Goal: Check status

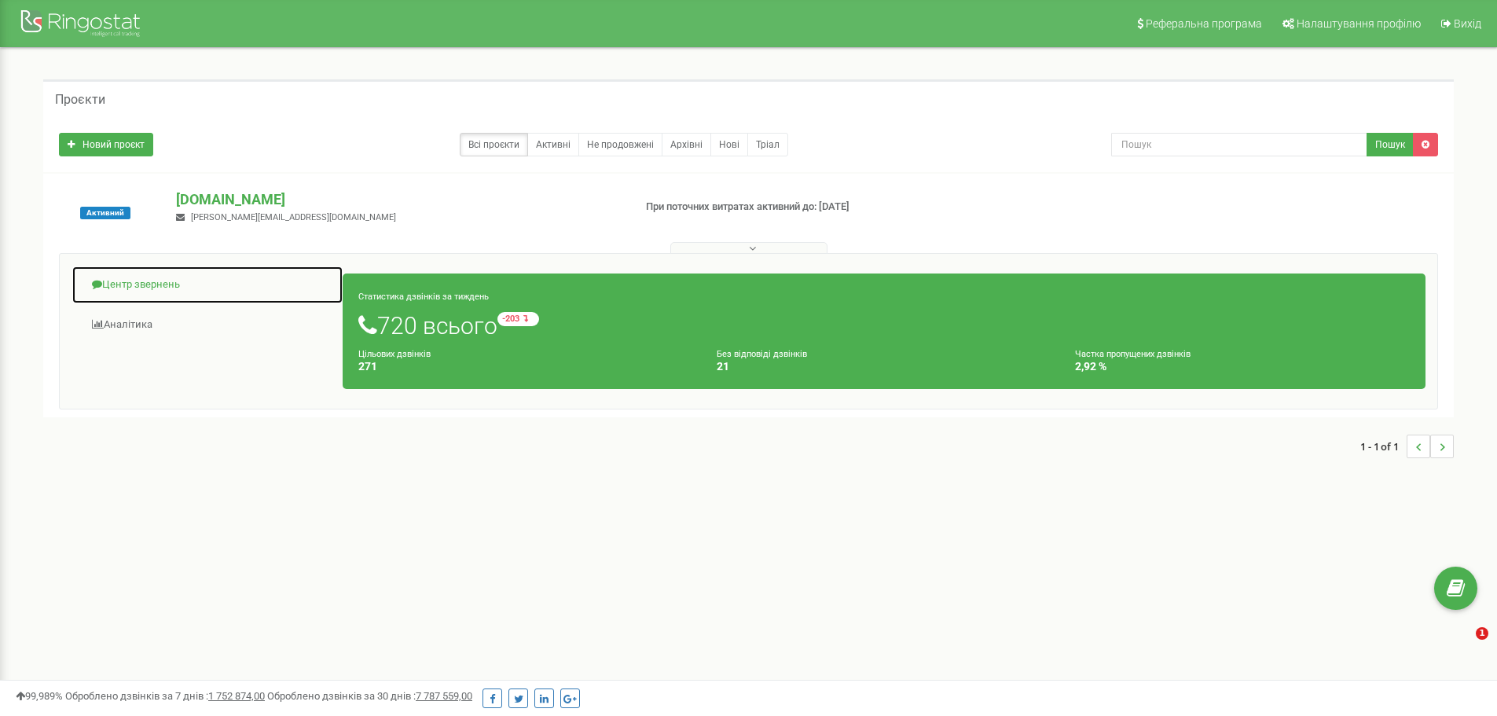
click at [112, 288] on link "Центр звернень" at bounding box center [207, 285] width 272 height 38
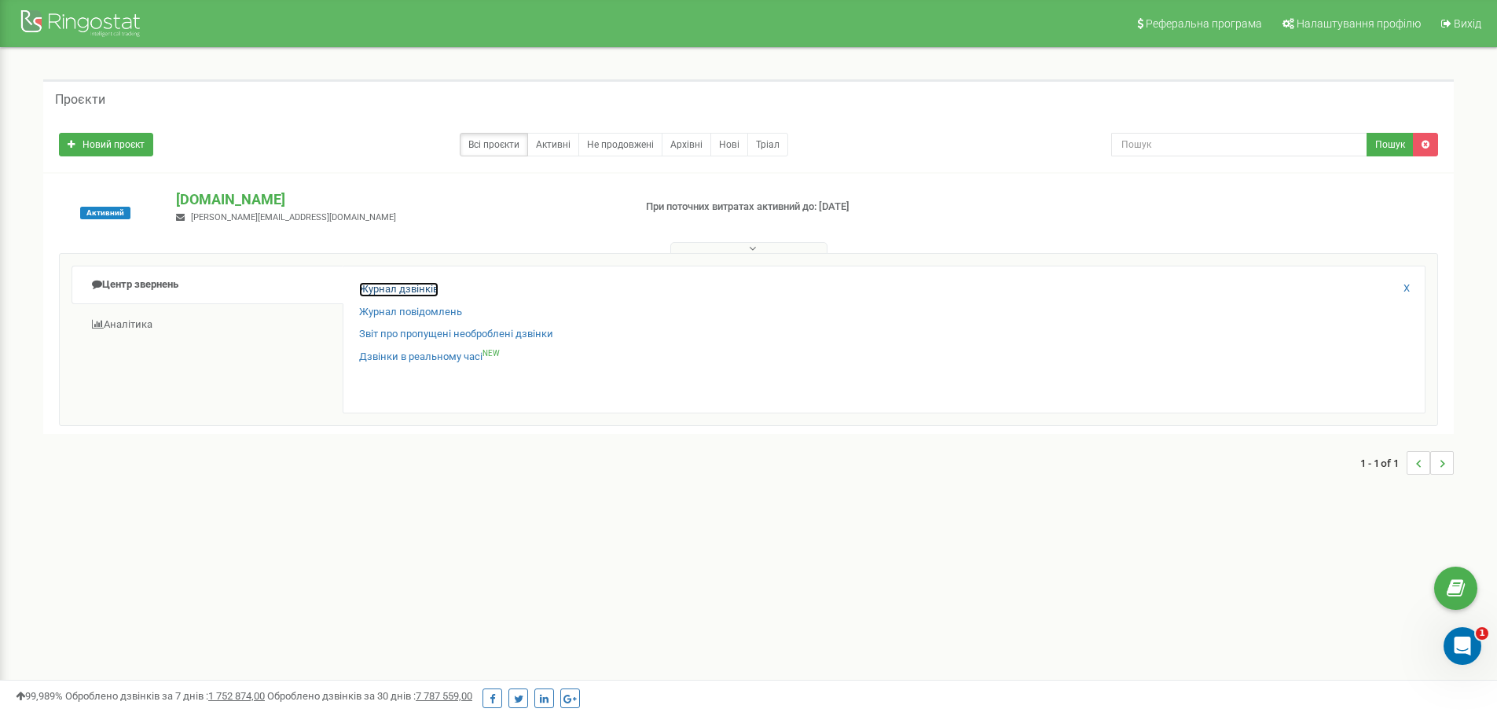
click at [392, 293] on link "Журнал дзвінків" at bounding box center [398, 289] width 79 height 15
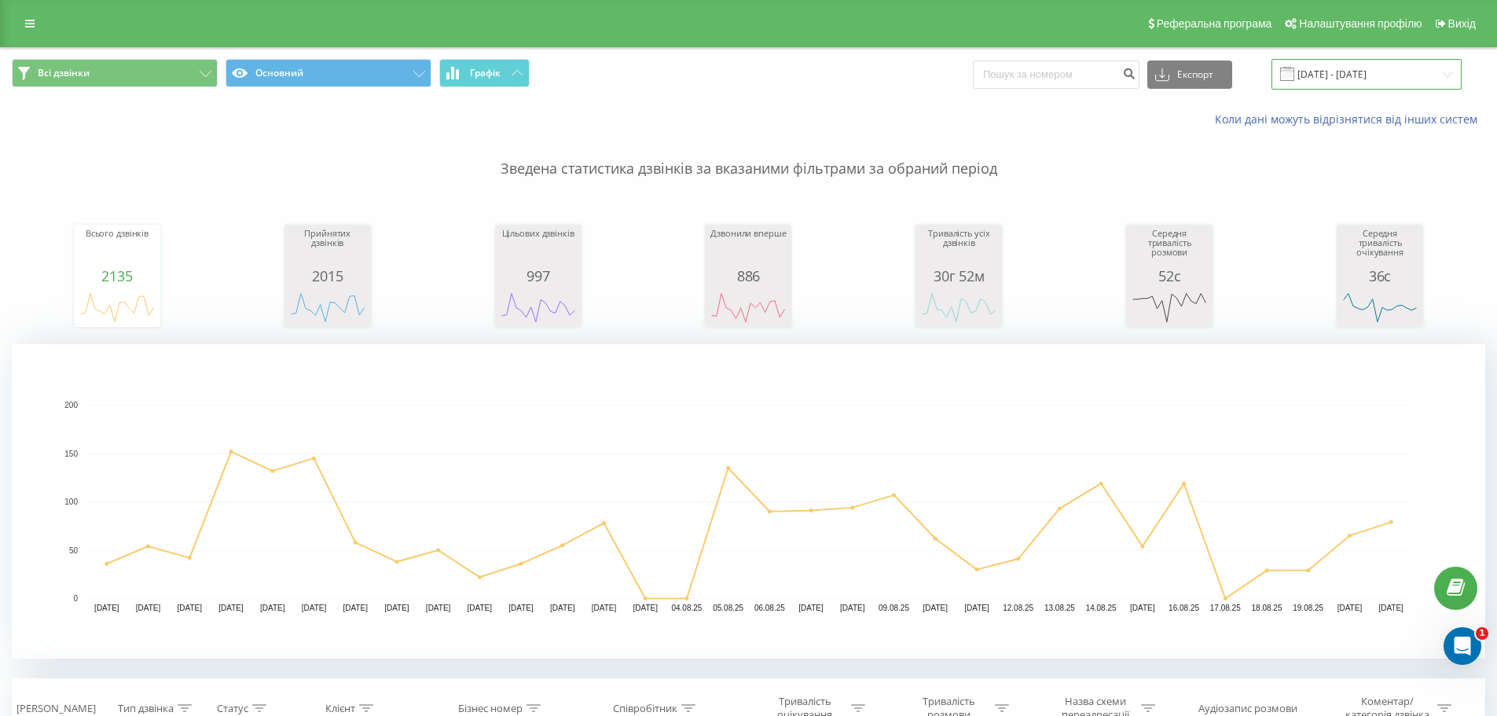
click at [1352, 68] on input "[DATE] - [DATE]" at bounding box center [1366, 74] width 190 height 31
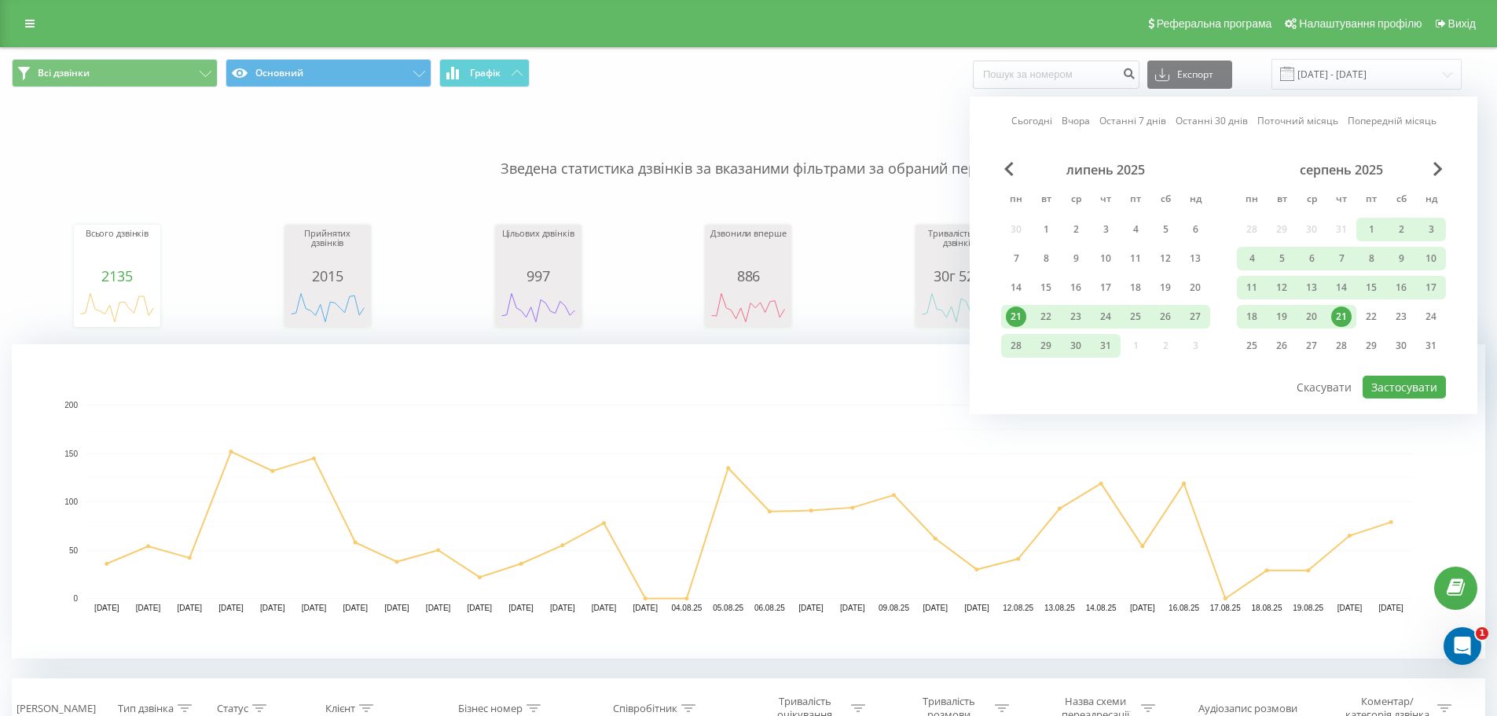
click at [1341, 317] on div "21" at bounding box center [1341, 316] width 20 height 20
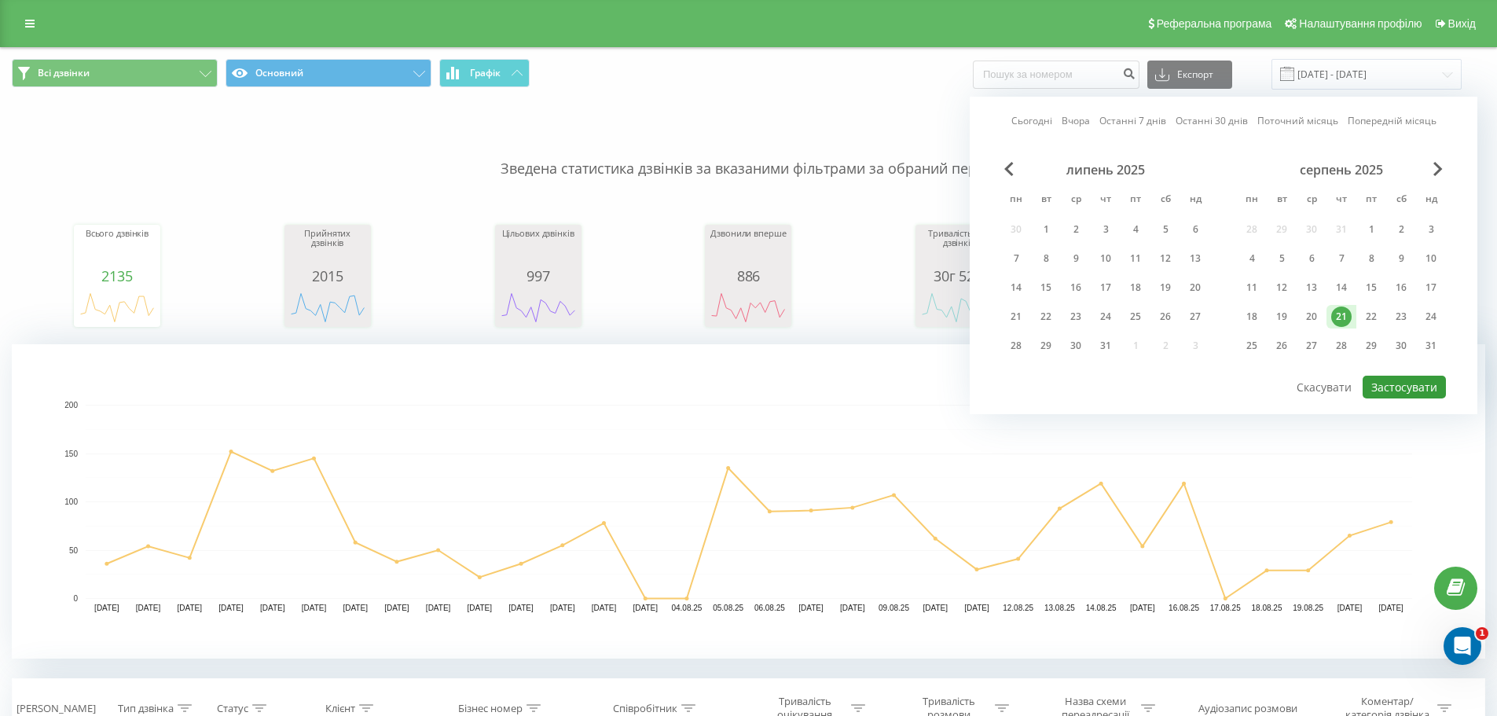
click at [1396, 387] on button "Застосувати" at bounding box center [1403, 387] width 83 height 23
type input "[DATE] - [DATE]"
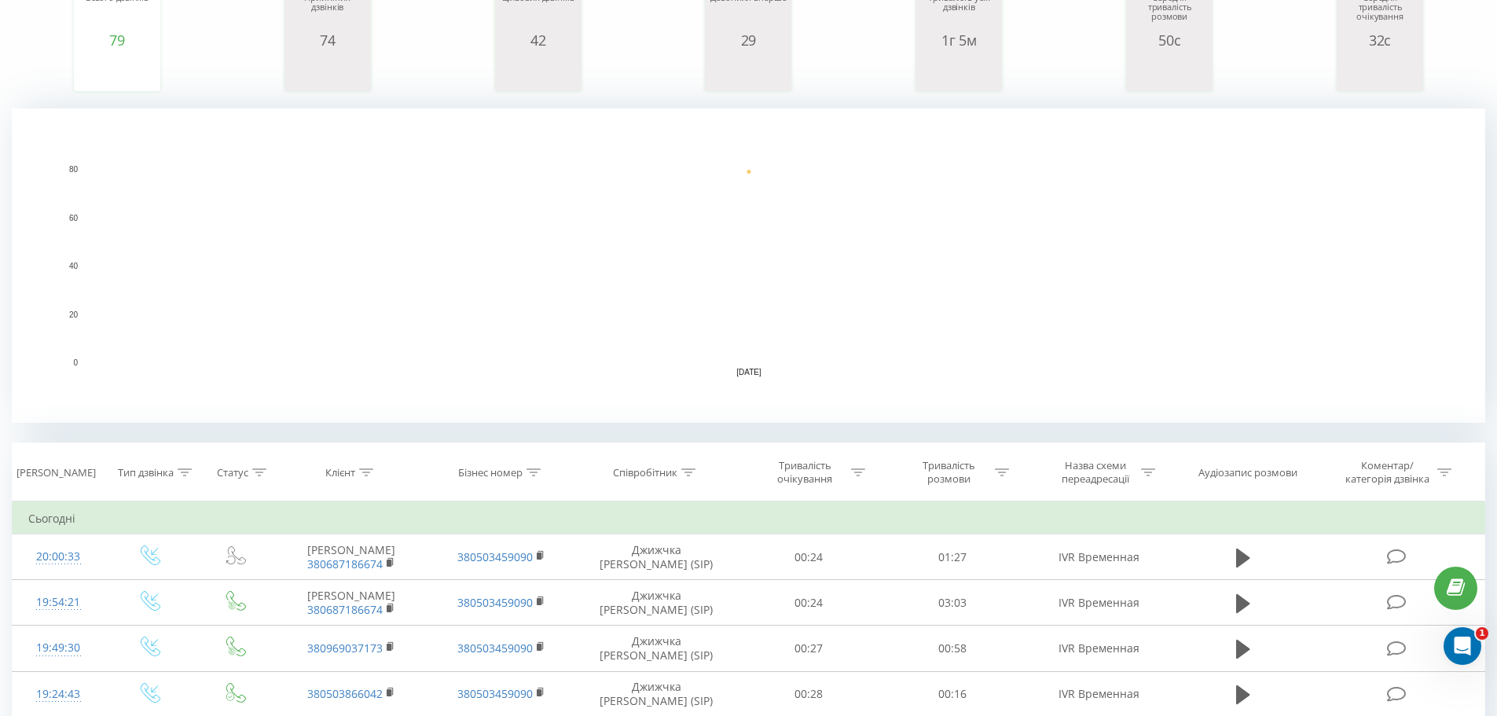
scroll to position [314, 0]
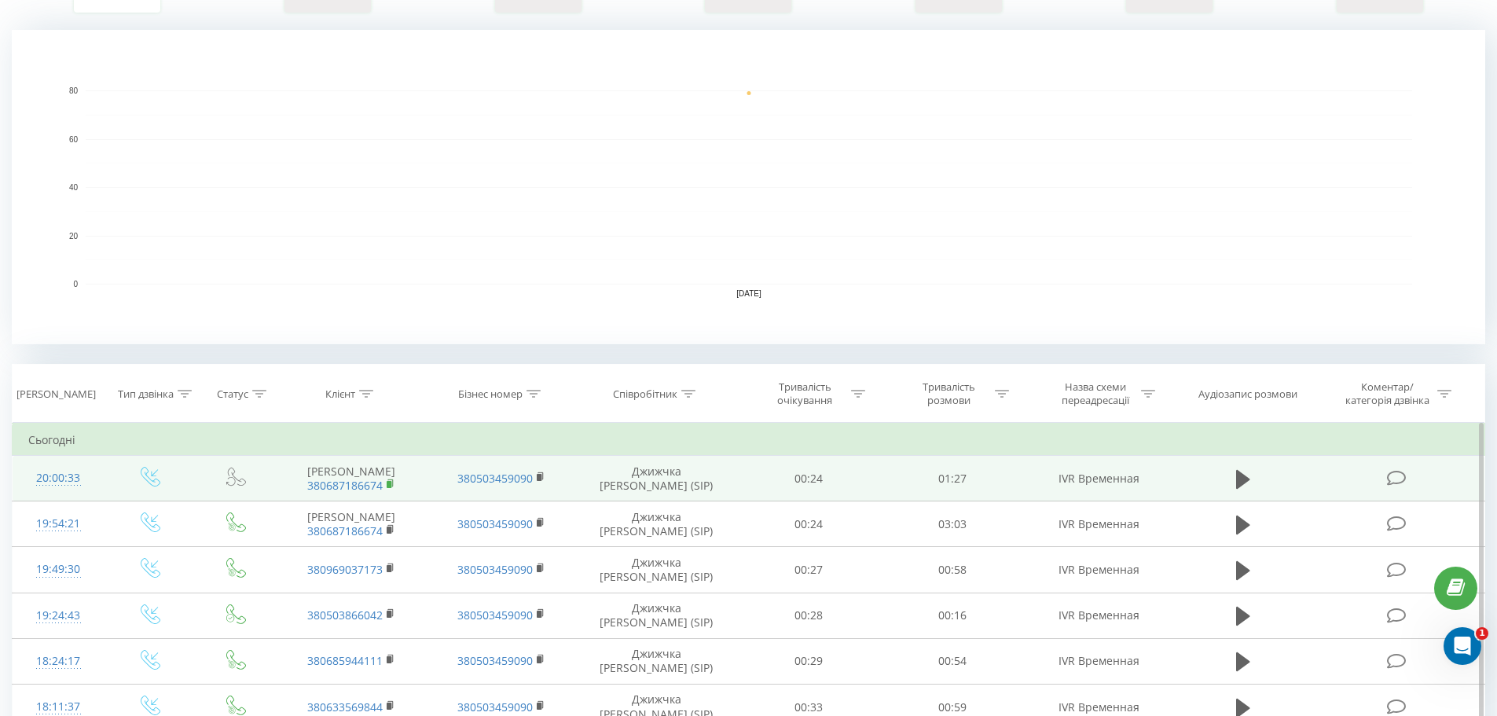
click at [391, 482] on rect at bounding box center [389, 484] width 5 height 7
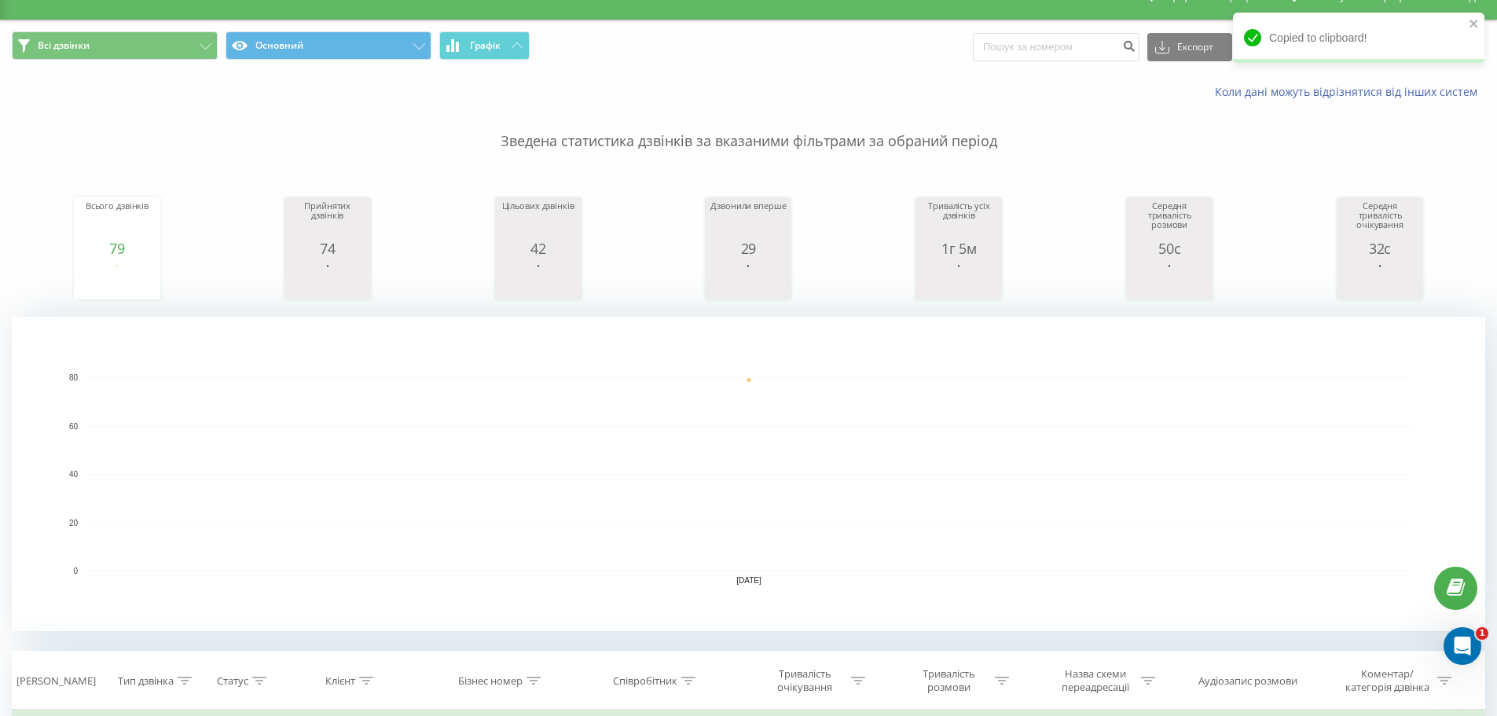
scroll to position [0, 0]
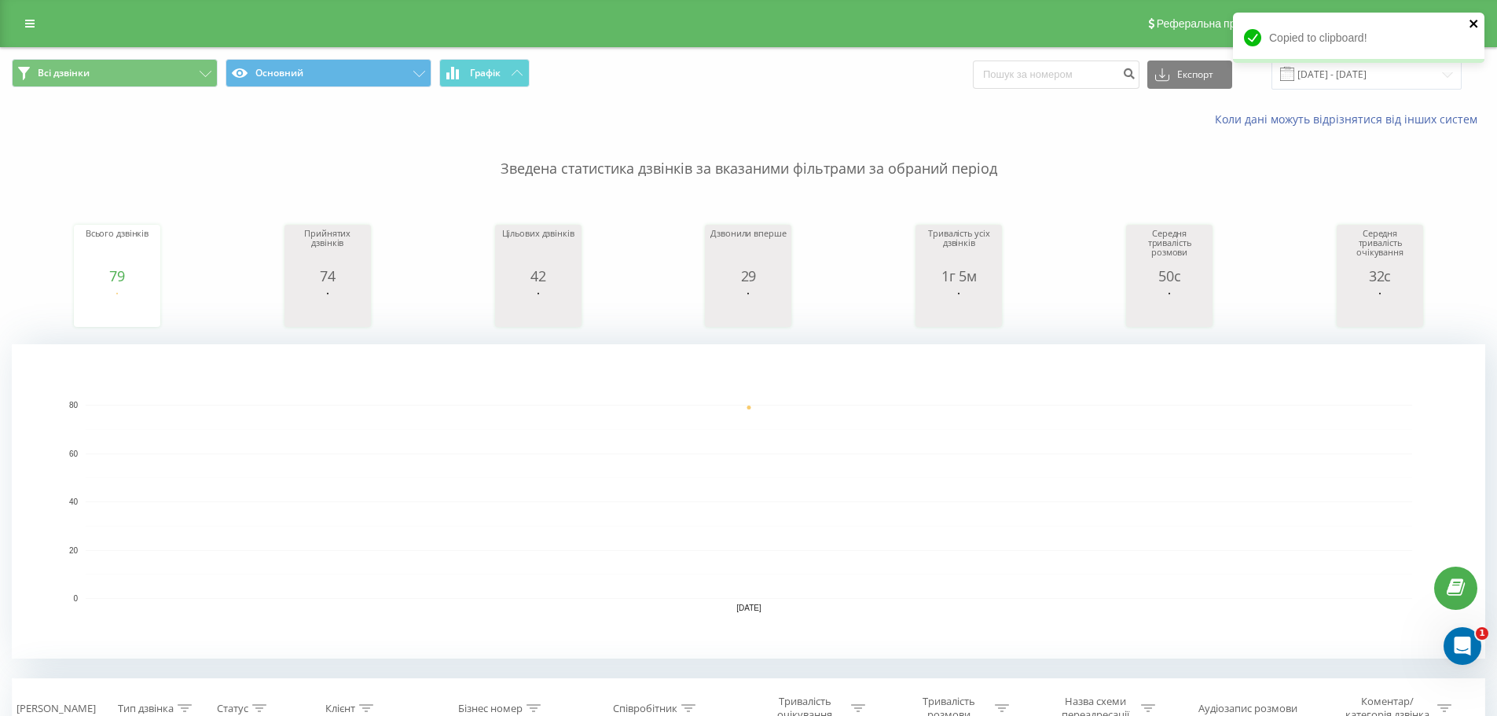
click at [1470, 27] on icon "close" at bounding box center [1473, 24] width 8 height 8
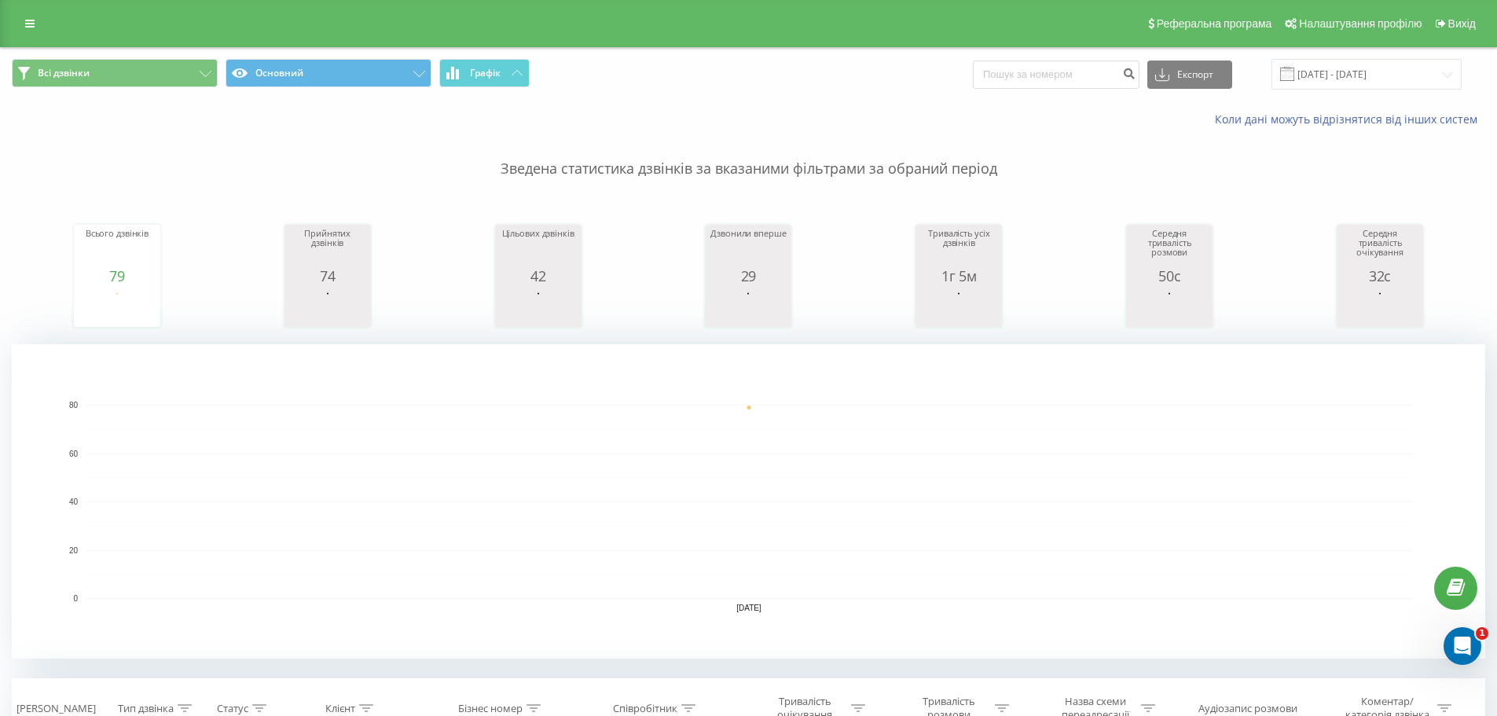
click at [1410, 72] on div "Copied to clipboard!" at bounding box center [1358, 43] width 251 height 61
click at [1408, 77] on input "[DATE] - [DATE]" at bounding box center [1366, 74] width 190 height 31
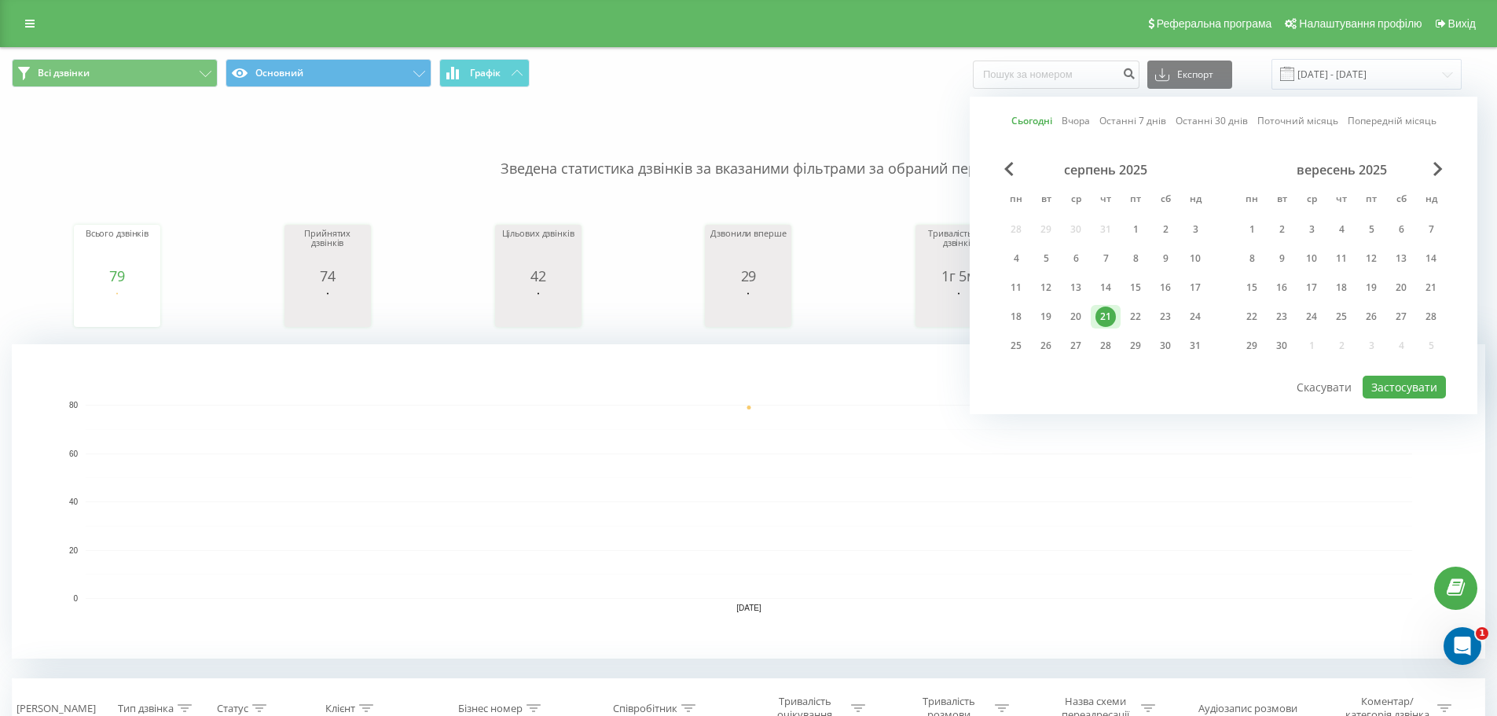
click at [1107, 317] on div "21" at bounding box center [1105, 316] width 20 height 20
click at [1395, 379] on button "Застосувати" at bounding box center [1403, 387] width 83 height 23
